Goal: Task Accomplishment & Management: Manage account settings

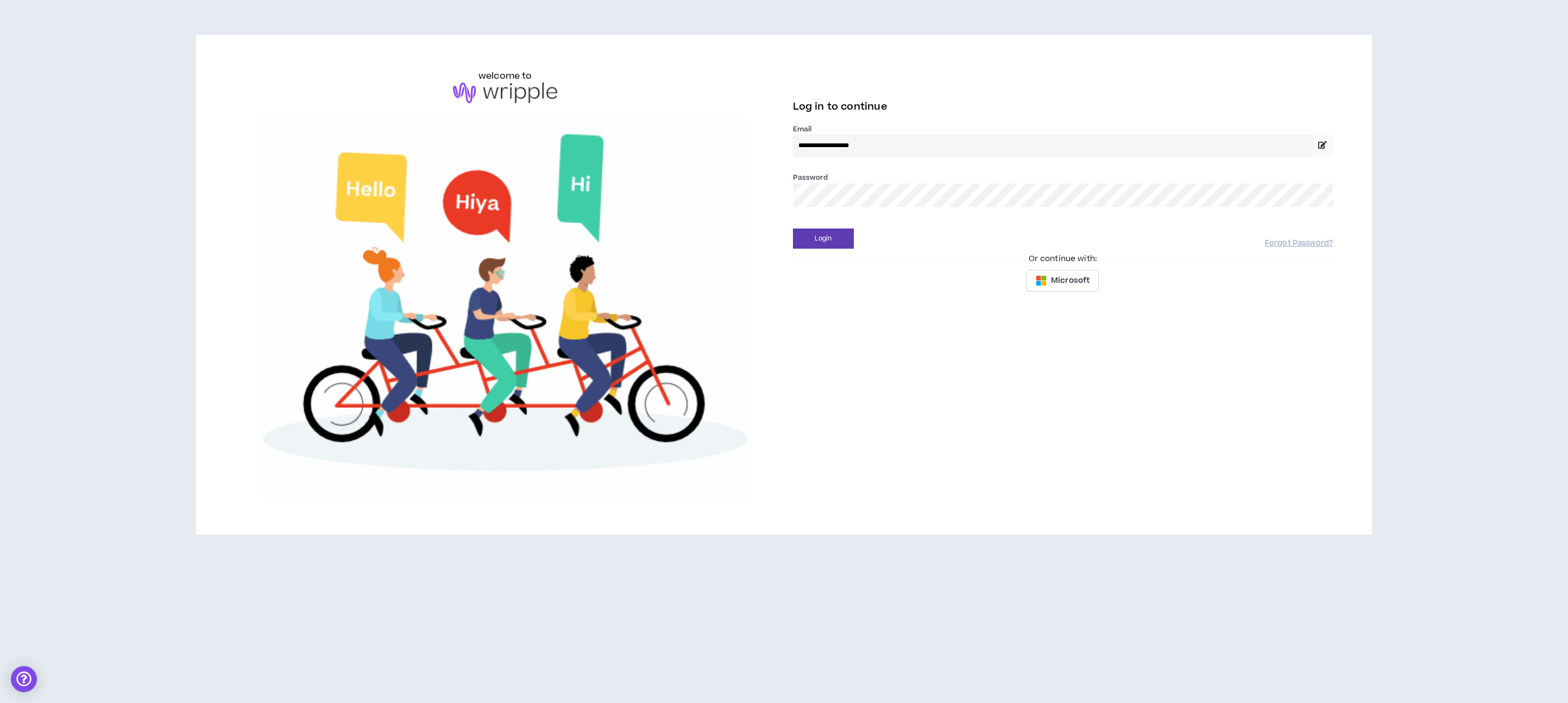
click at [793, 229] on button "Login" at bounding box center [823, 239] width 61 height 20
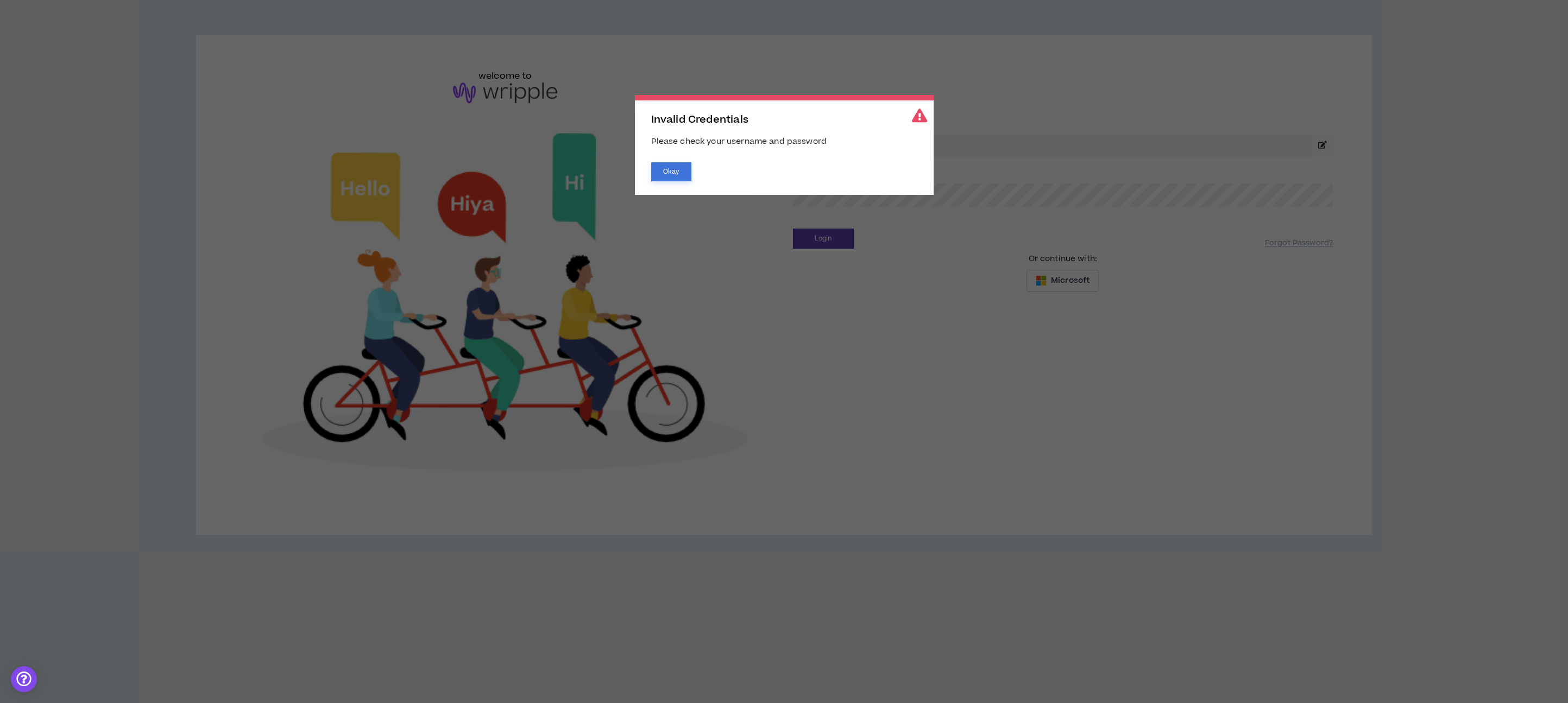
click at [678, 177] on button "Okay" at bounding box center [672, 172] width 40 height 19
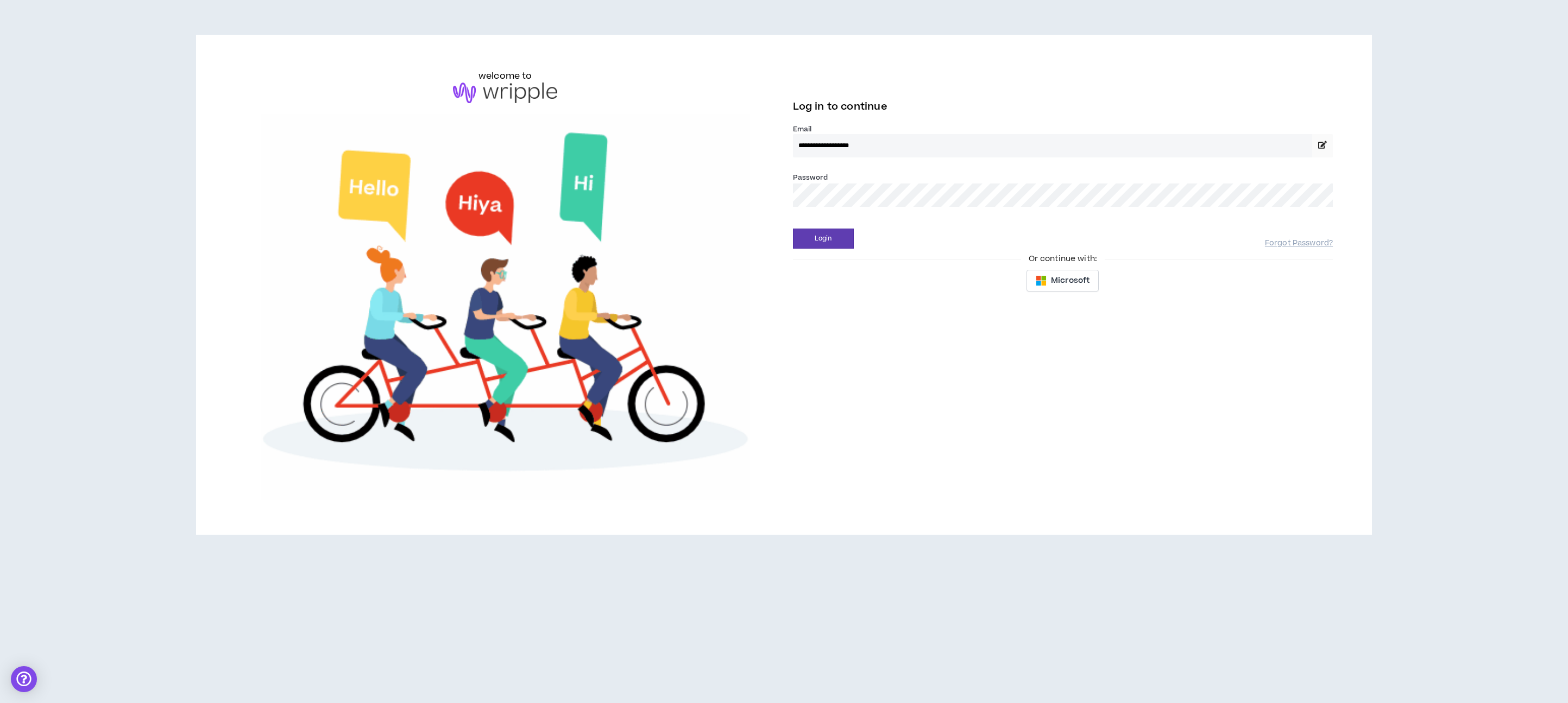
click at [793, 229] on button "Login" at bounding box center [823, 239] width 61 height 20
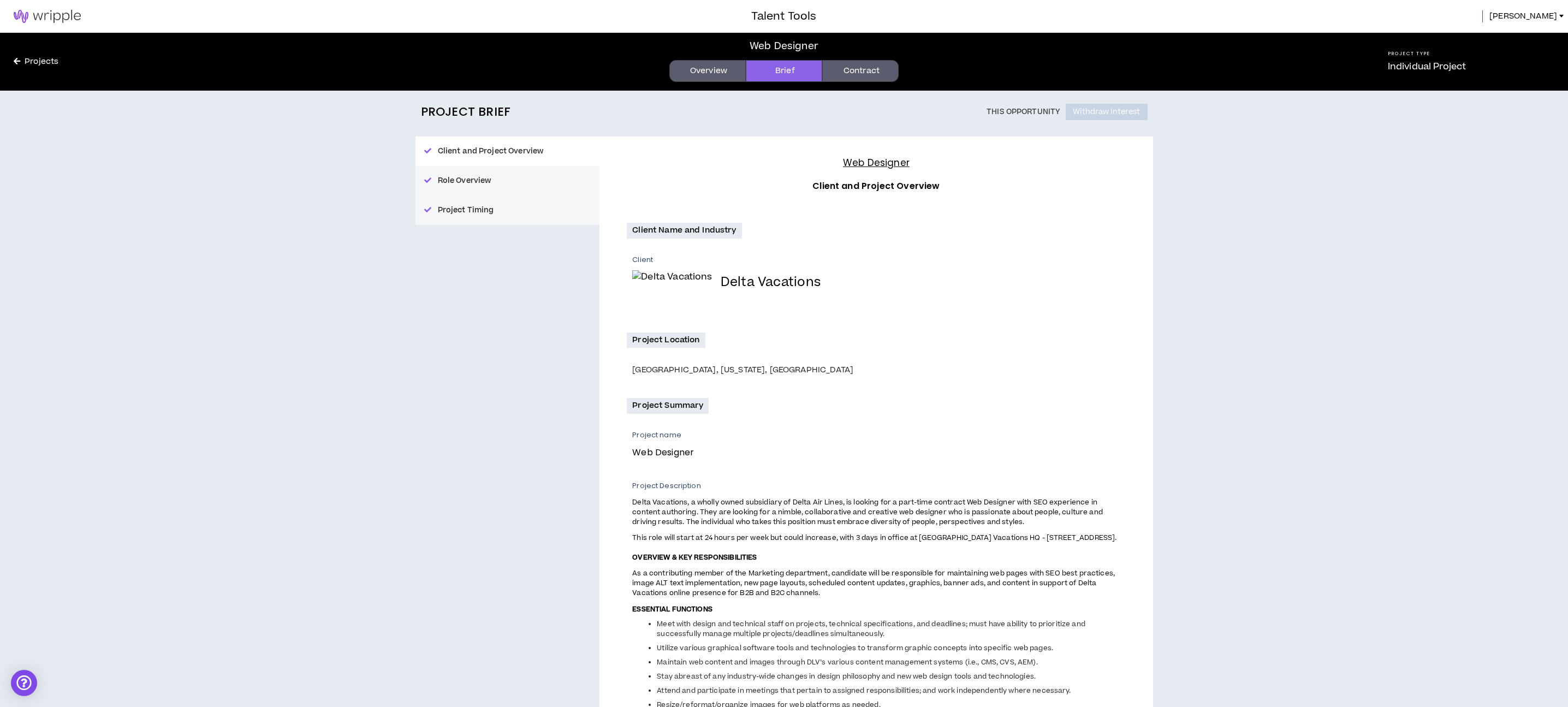
click at [64, 24] on link at bounding box center [47, 17] width 94 height 33
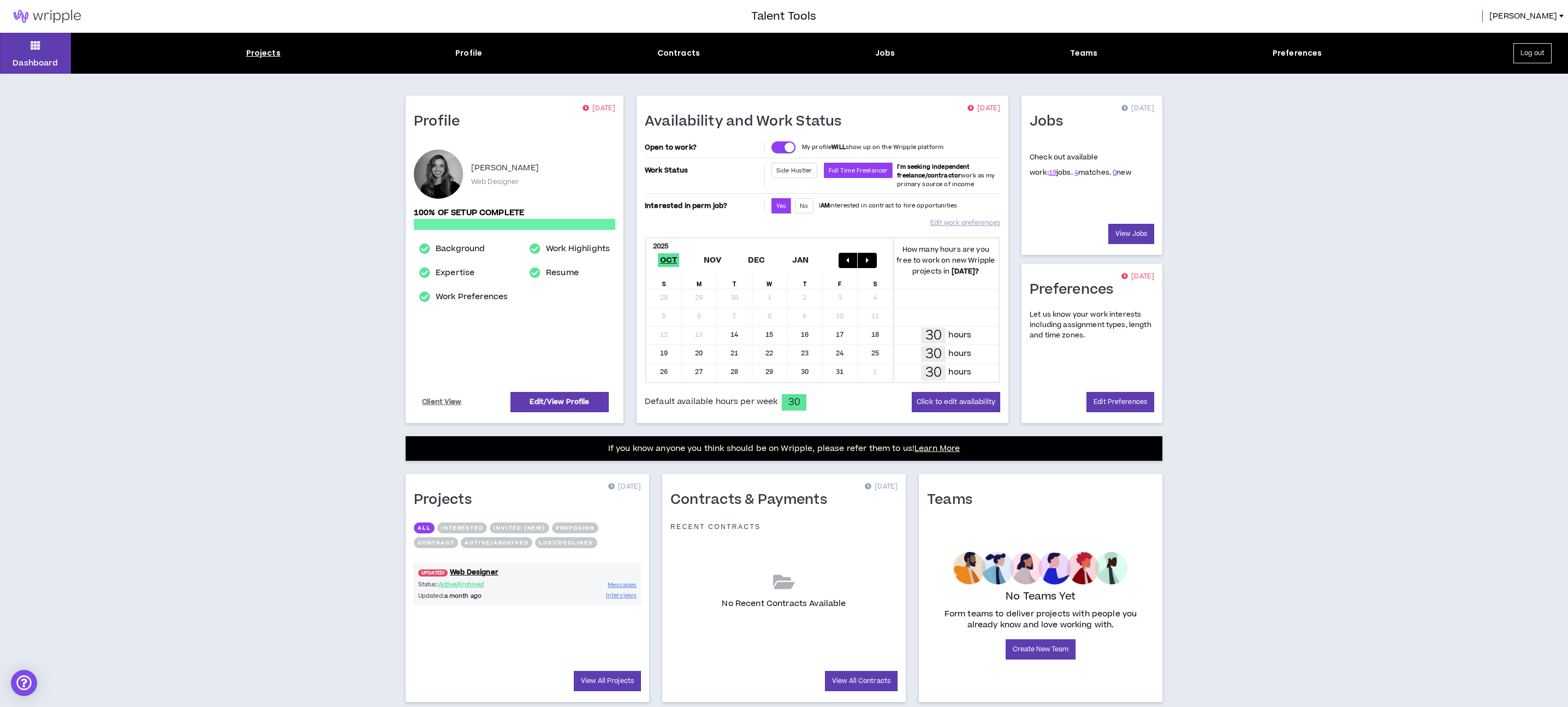
click at [262, 50] on div "Projects" at bounding box center [263, 53] width 34 height 12
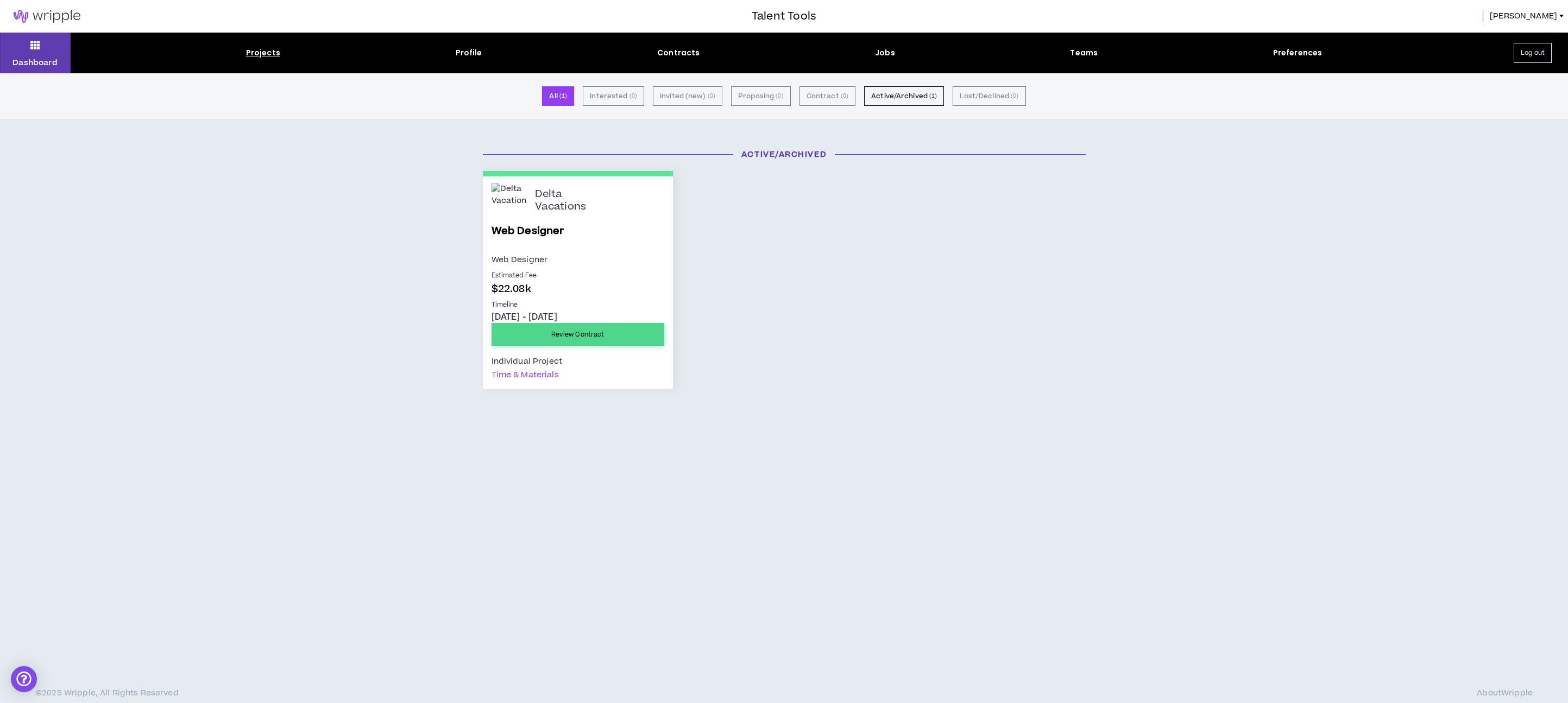
click at [599, 334] on link "Review Contract" at bounding box center [578, 334] width 173 height 23
